Goal: Navigation & Orientation: Find specific page/section

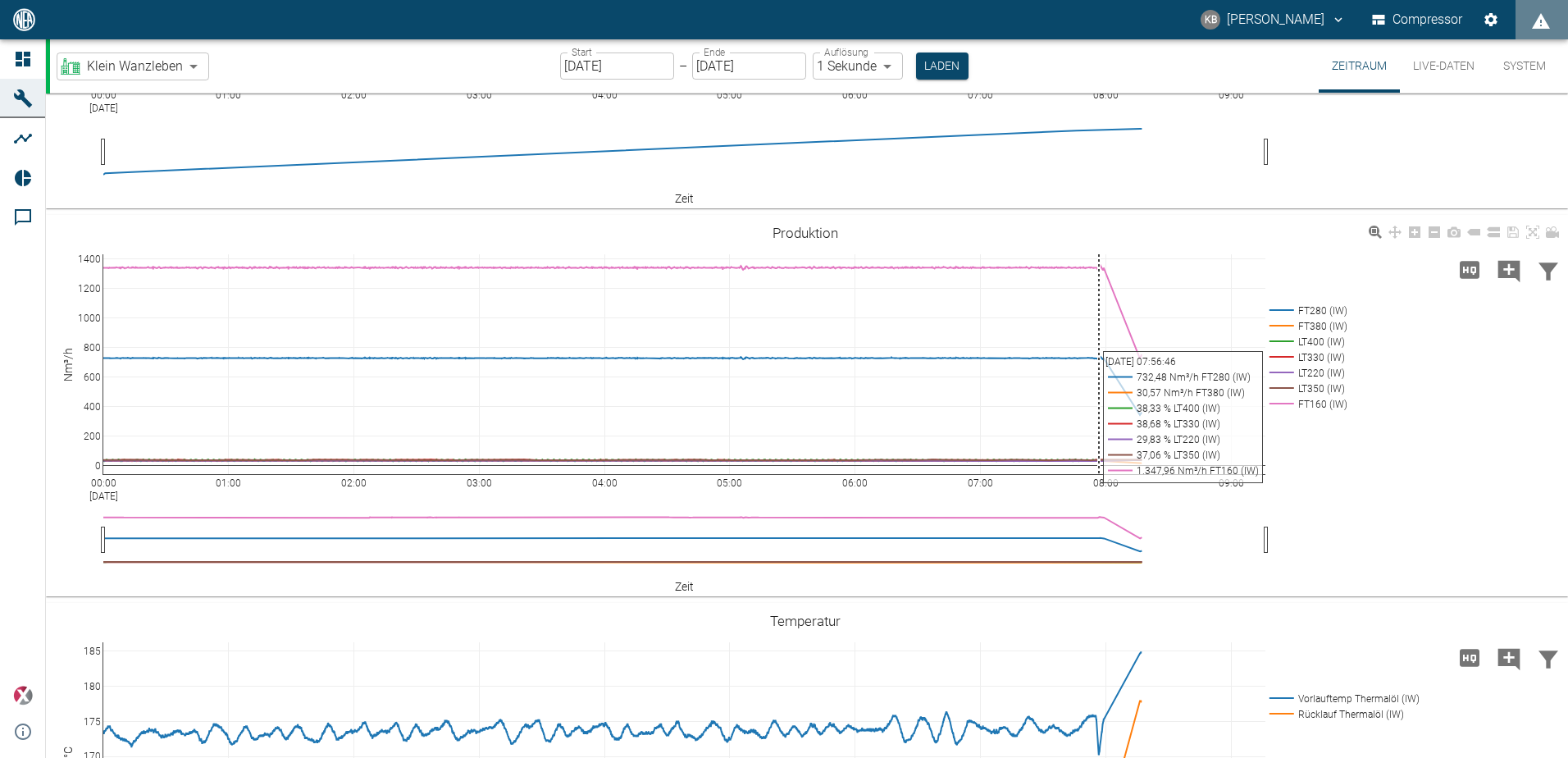
scroll to position [574, 0]
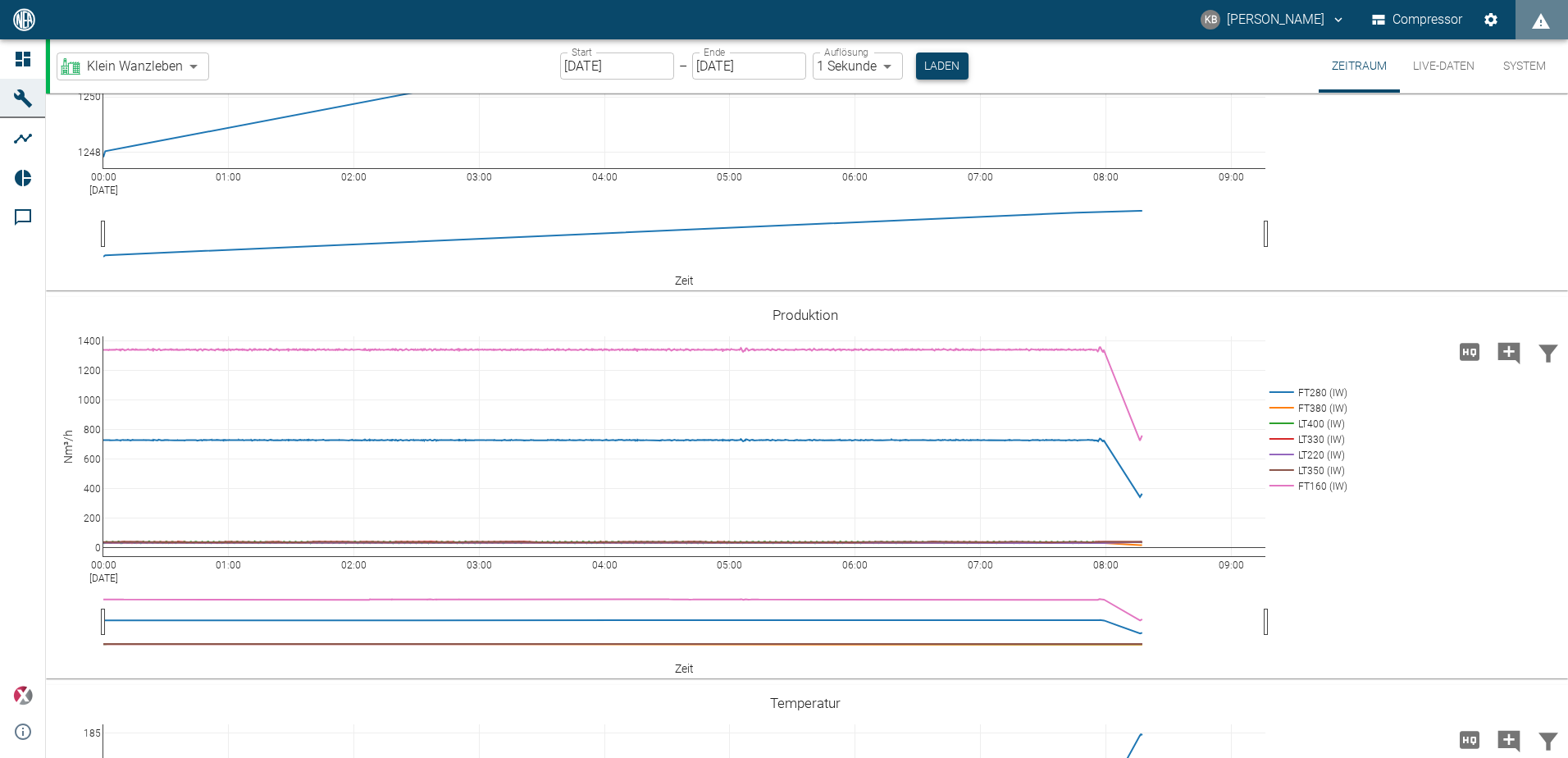
click at [957, 65] on button "Laden" at bounding box center [942, 66] width 53 height 27
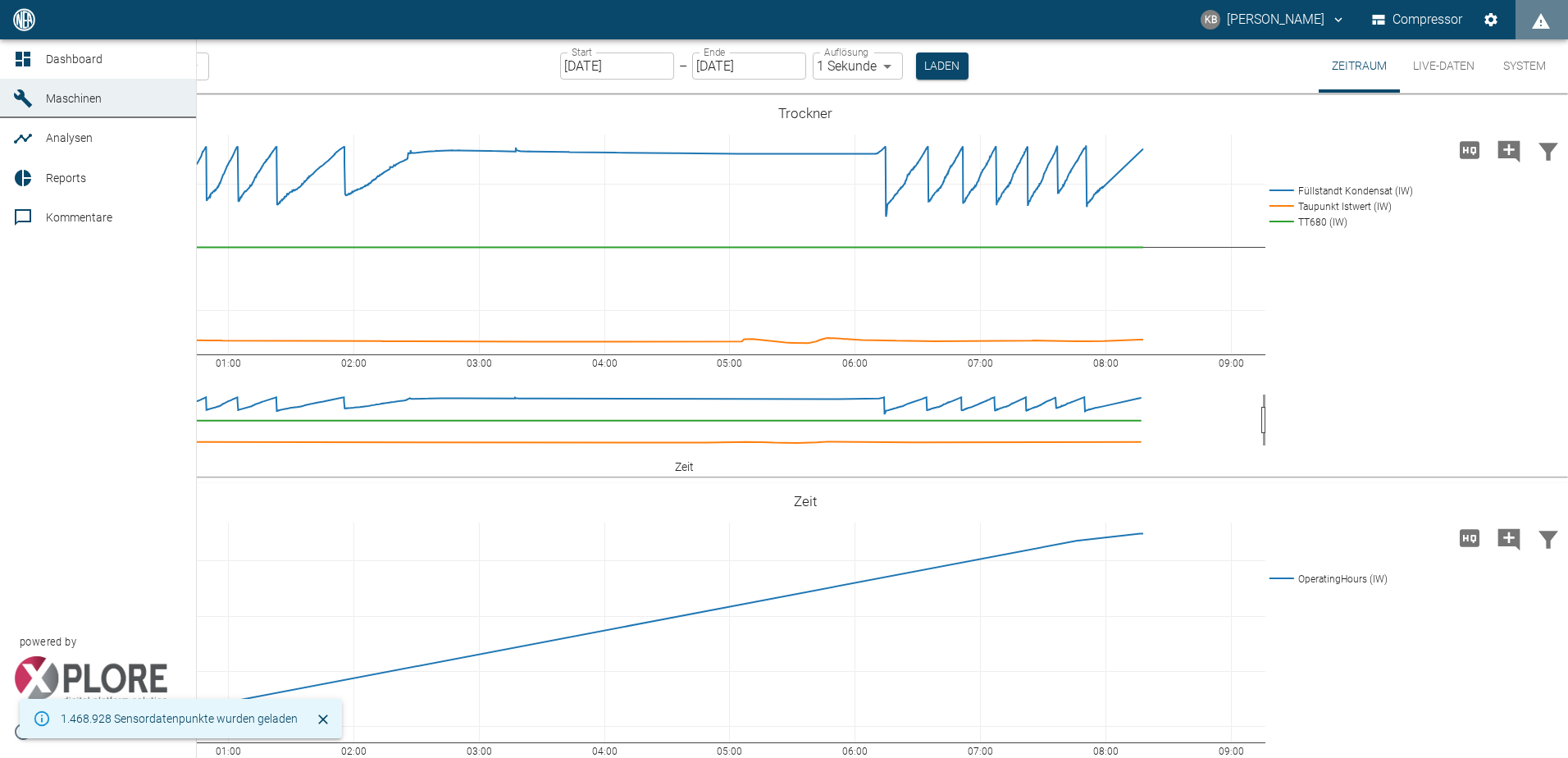
click at [42, 95] on link "Maschinen" at bounding box center [98, 98] width 196 height 39
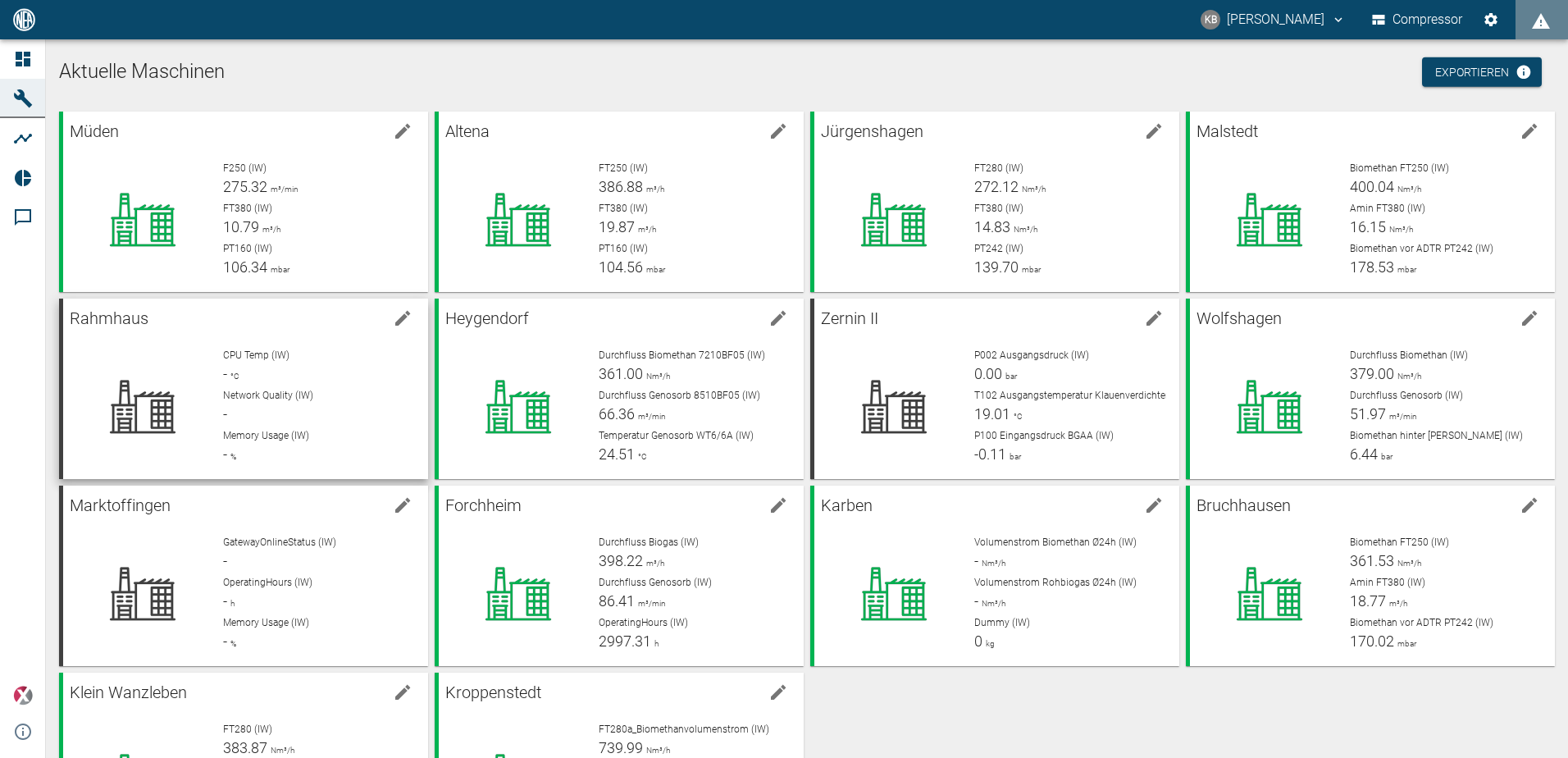
scroll to position [122, 0]
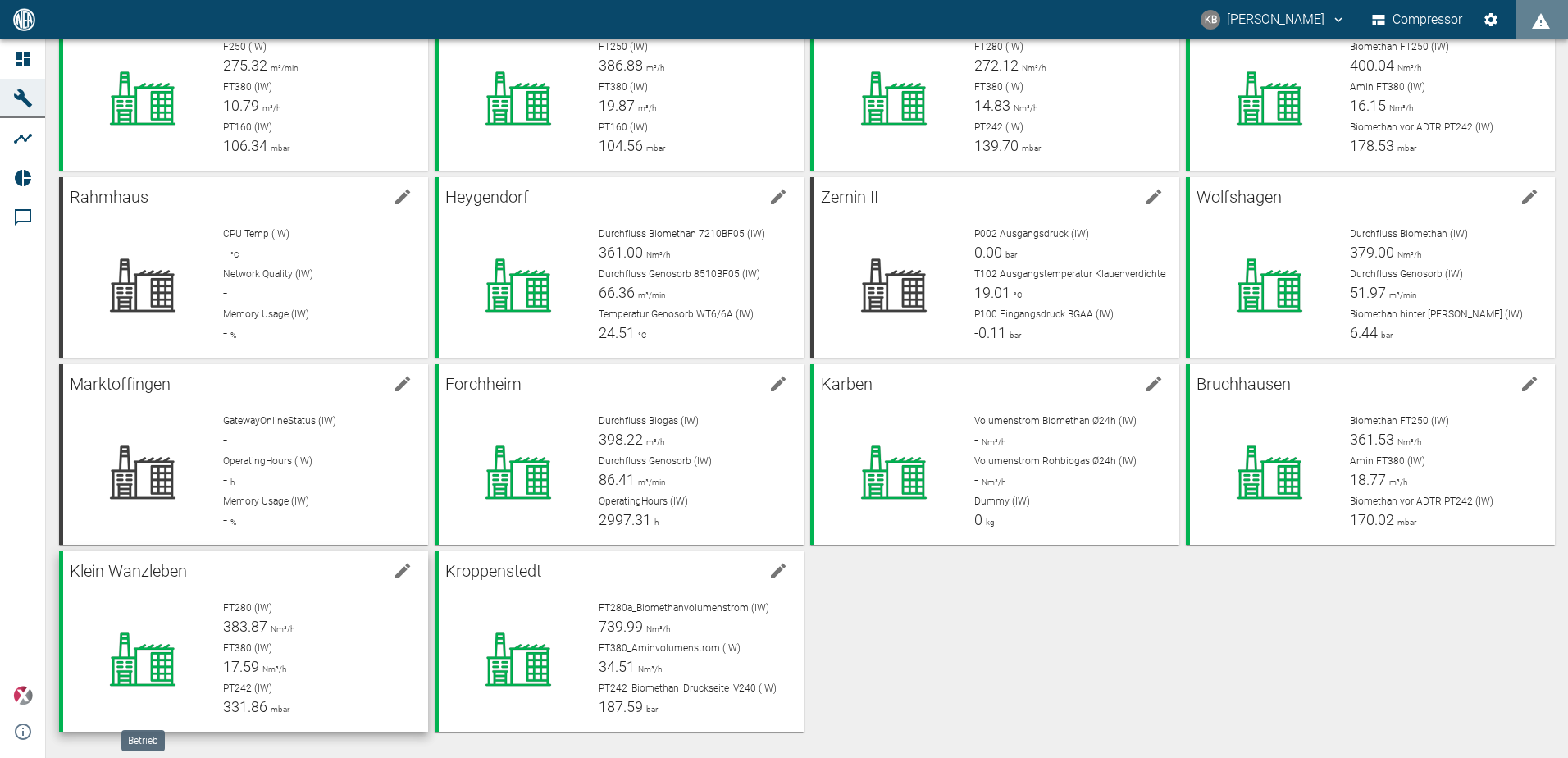
click at [160, 616] on div at bounding box center [144, 658] width 134 height 118
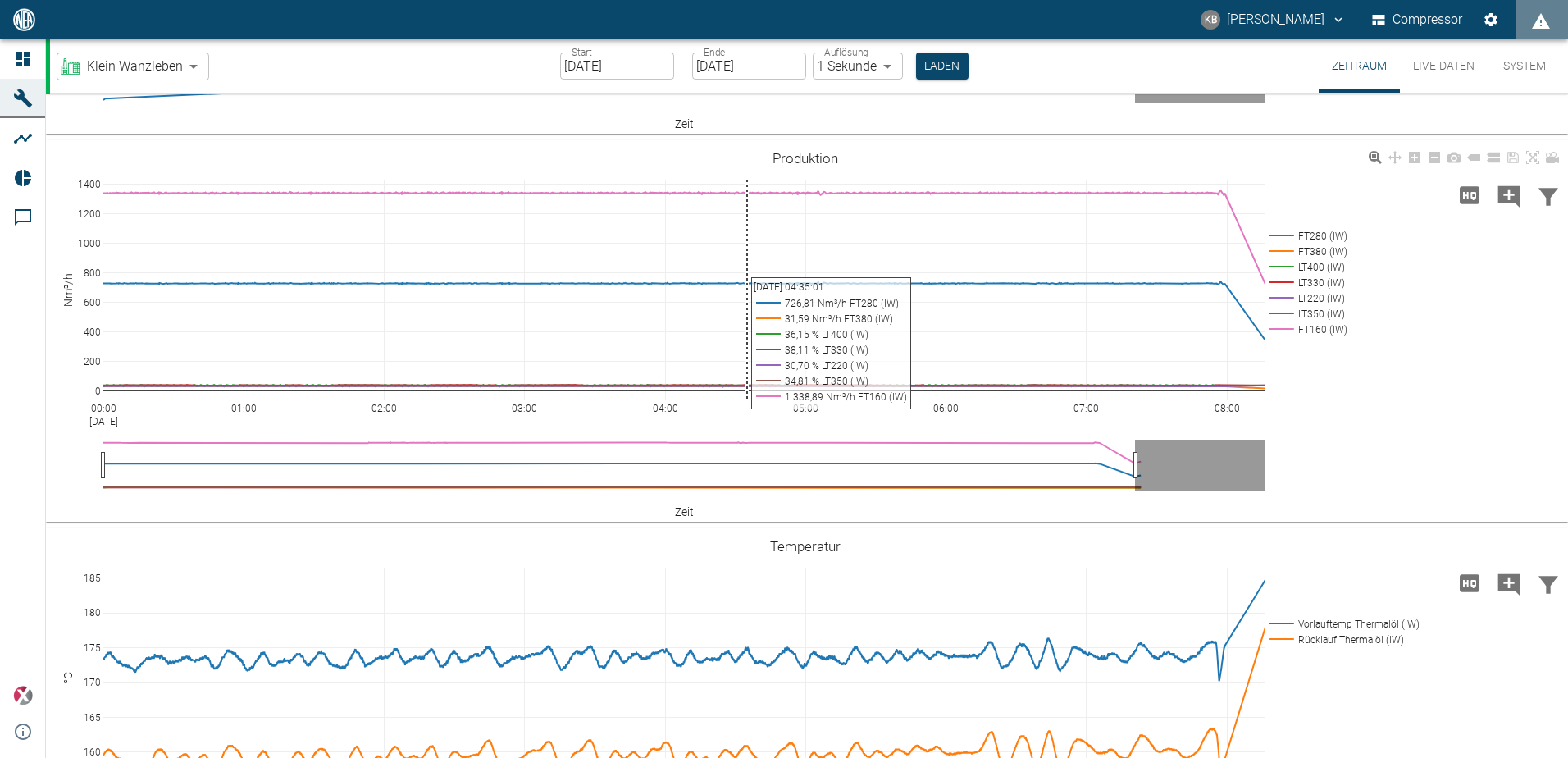
scroll to position [738, 0]
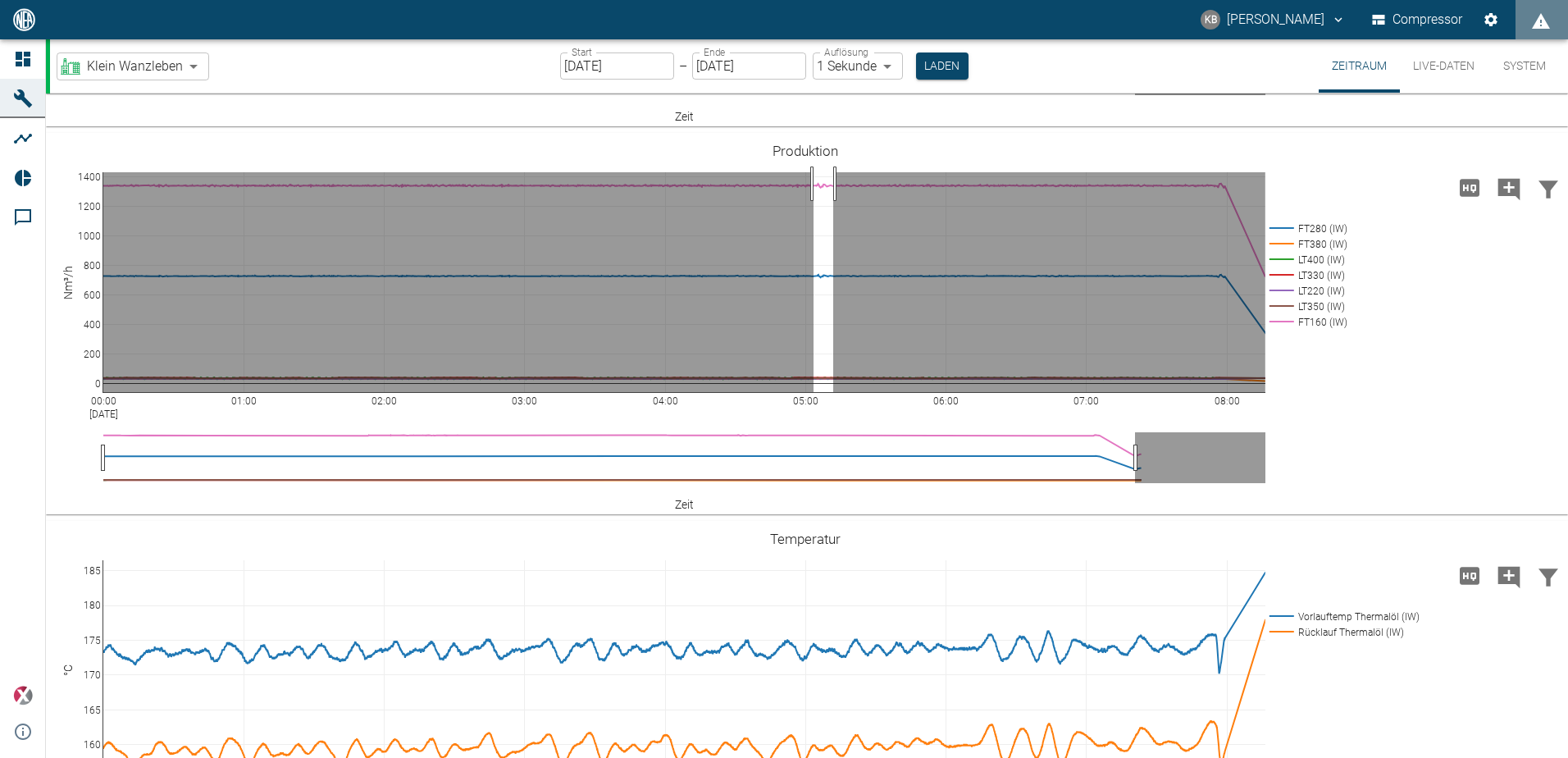
drag, startPoint x: 814, startPoint y: 184, endPoint x: 834, endPoint y: 195, distance: 22.8
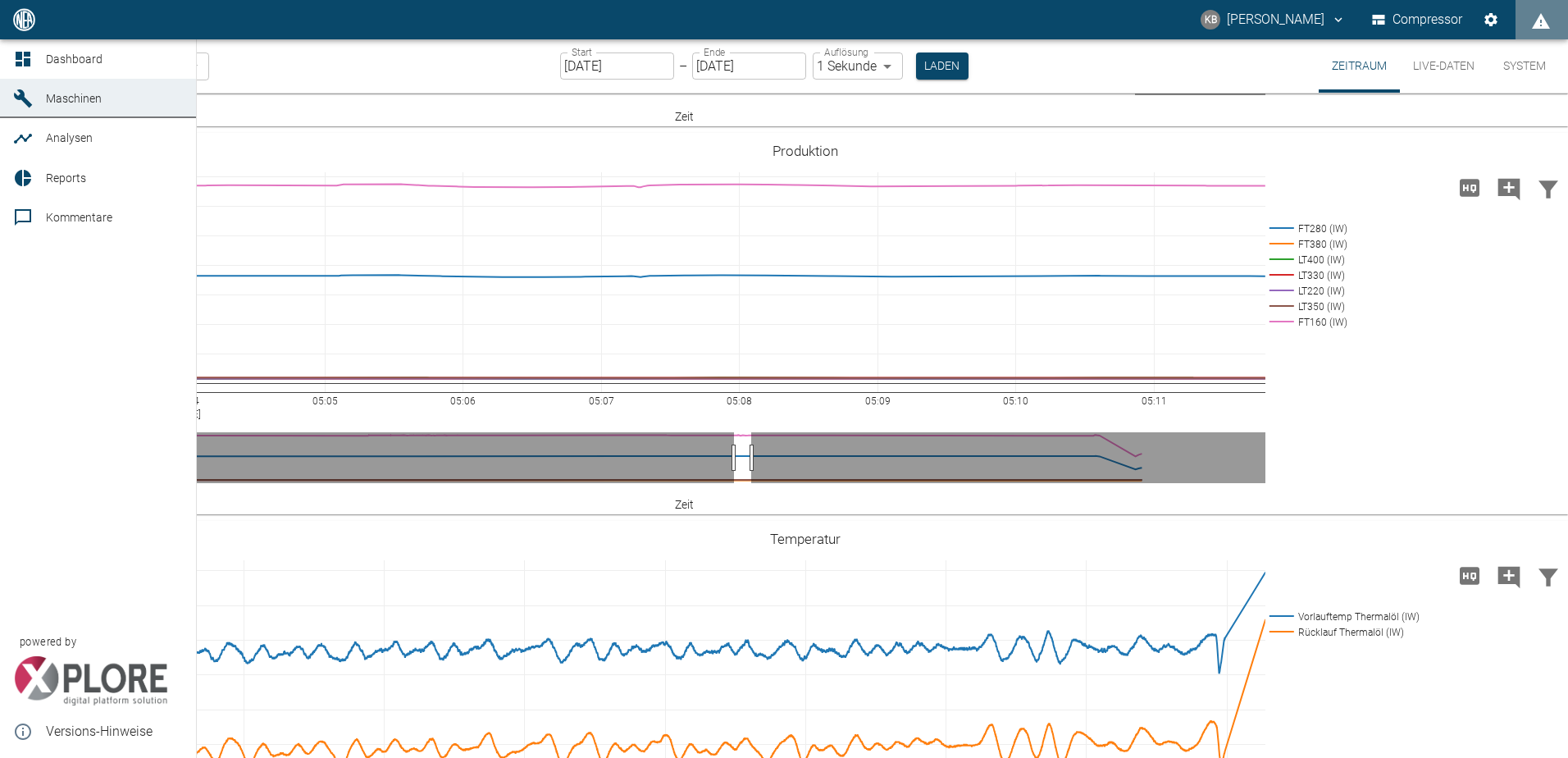
click at [22, 95] on icon at bounding box center [23, 98] width 18 height 18
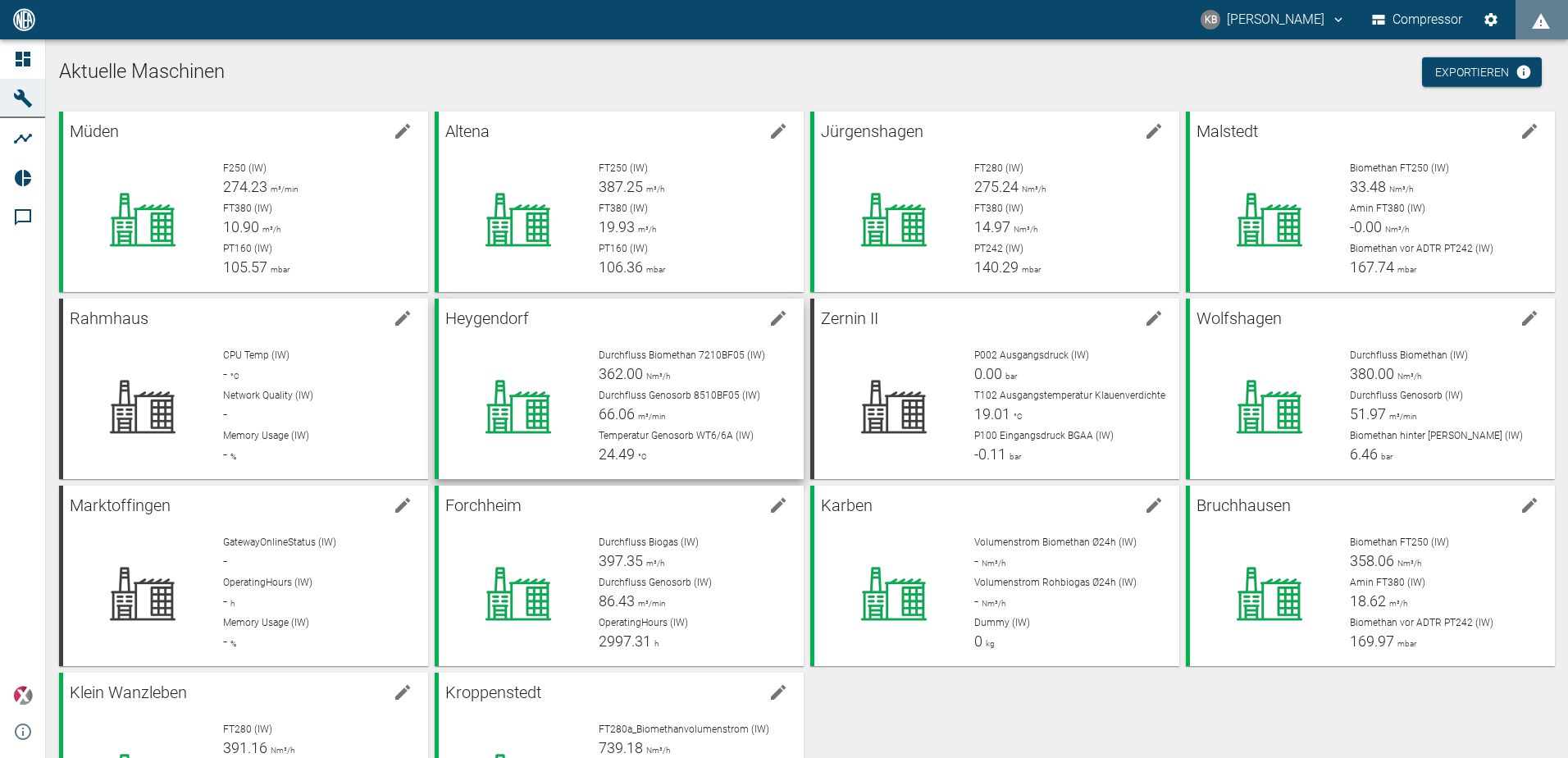
scroll to position [122, 0]
